Goal: Task Accomplishment & Management: Use online tool/utility

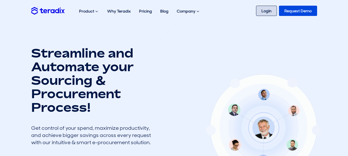
click at [270, 8] on link "Login" at bounding box center [266, 11] width 21 height 10
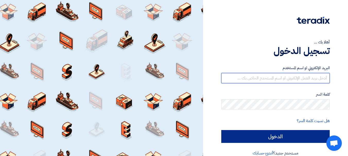
type input "[EMAIL_ADDRESS][DOMAIN_NAME]"
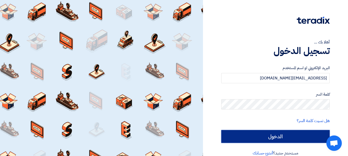
click at [279, 138] on input "الدخول" at bounding box center [275, 136] width 108 height 13
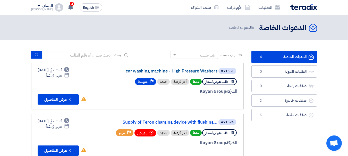
click at [188, 70] on link "car washing machine - High Pressure Washers" at bounding box center [165, 71] width 103 height 5
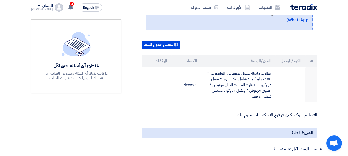
scroll to position [131, 0]
